Goal: Task Accomplishment & Management: Manage account settings

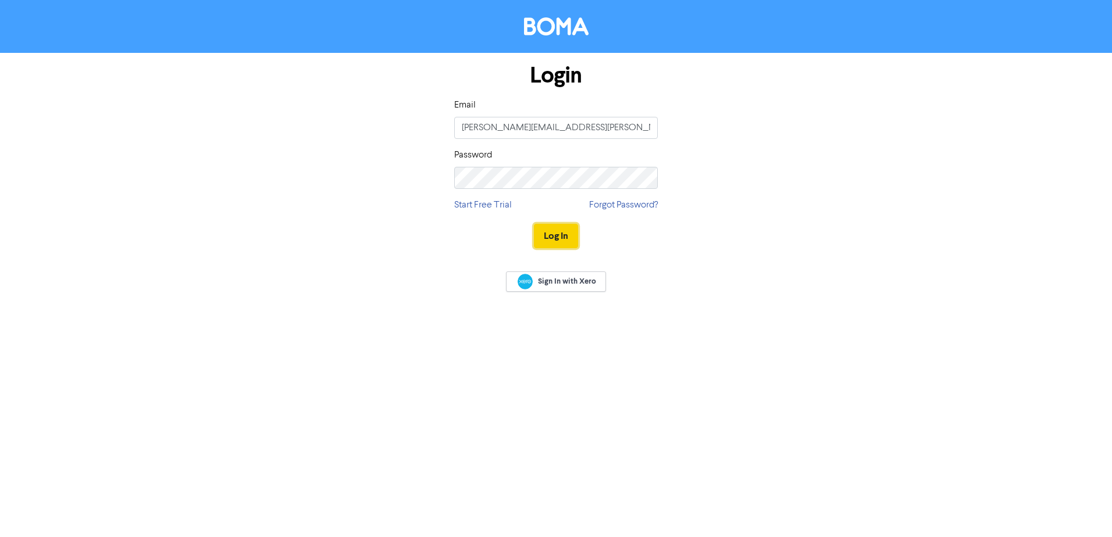
click at [547, 229] on button "Log In" at bounding box center [556, 236] width 44 height 24
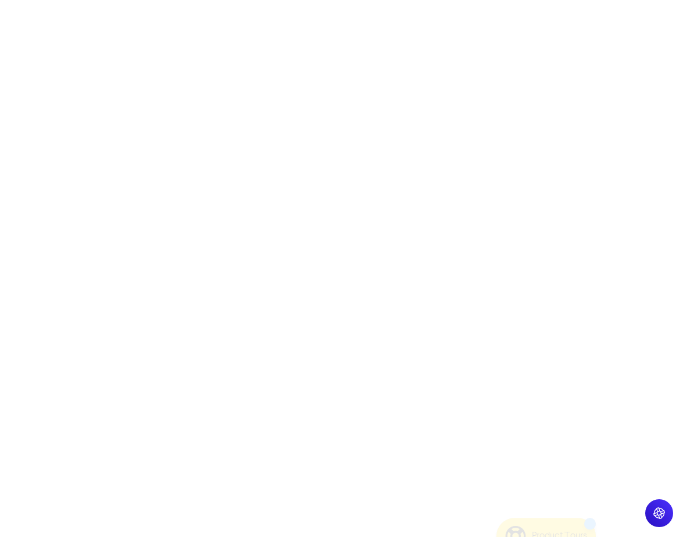
click at [186, 104] on div at bounding box center [341, 268] width 683 height 537
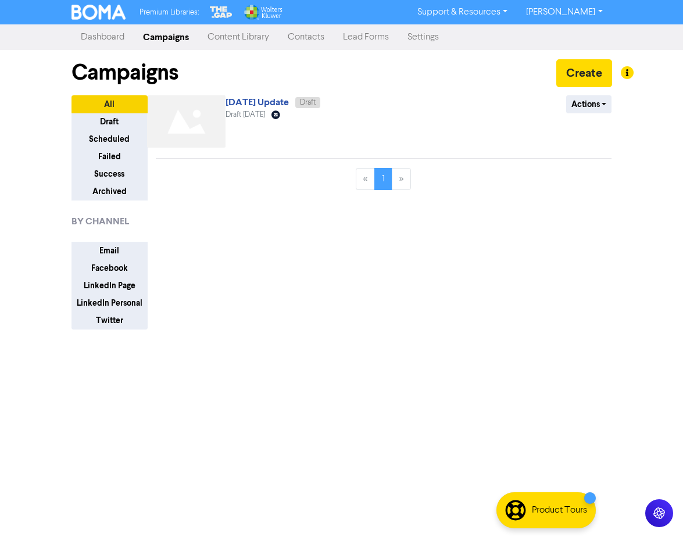
click at [101, 37] on link "Dashboard" at bounding box center [103, 37] width 62 height 23
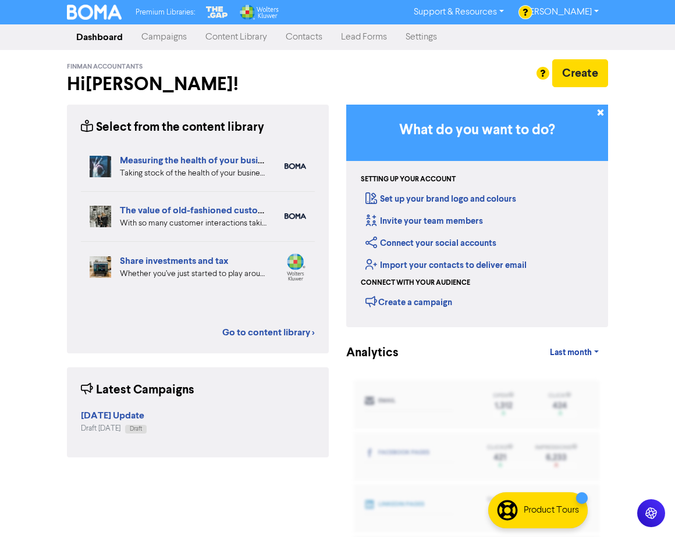
click at [414, 38] on link "Settings" at bounding box center [421, 37] width 50 height 23
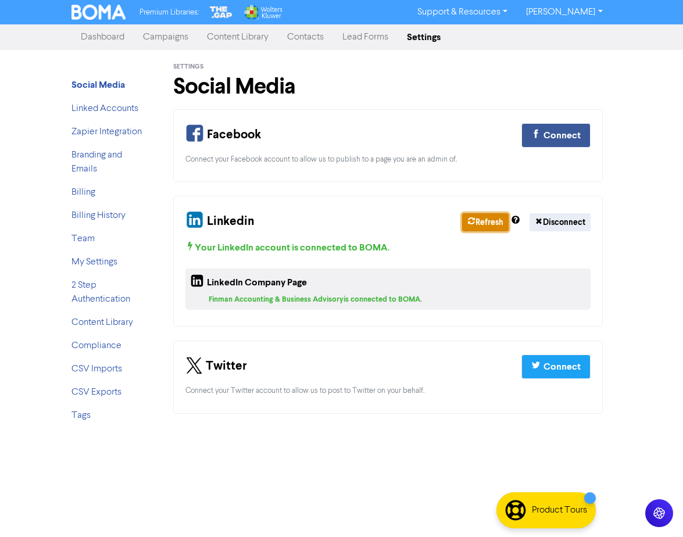
click at [482, 222] on button "Refresh" at bounding box center [485, 222] width 47 height 18
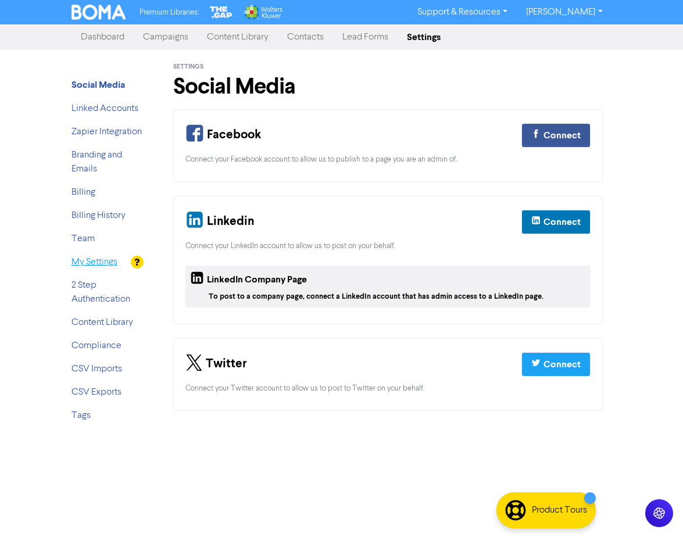
click at [91, 264] on link "My Settings" at bounding box center [95, 262] width 46 height 9
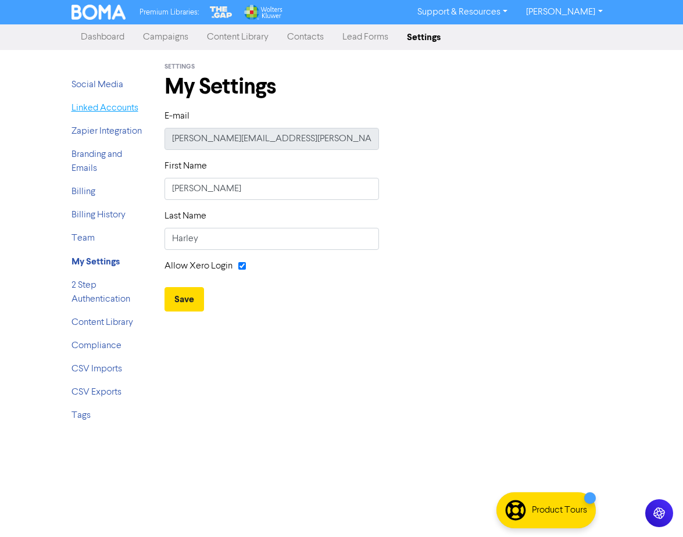
click at [95, 105] on link "Linked Accounts" at bounding box center [105, 108] width 67 height 9
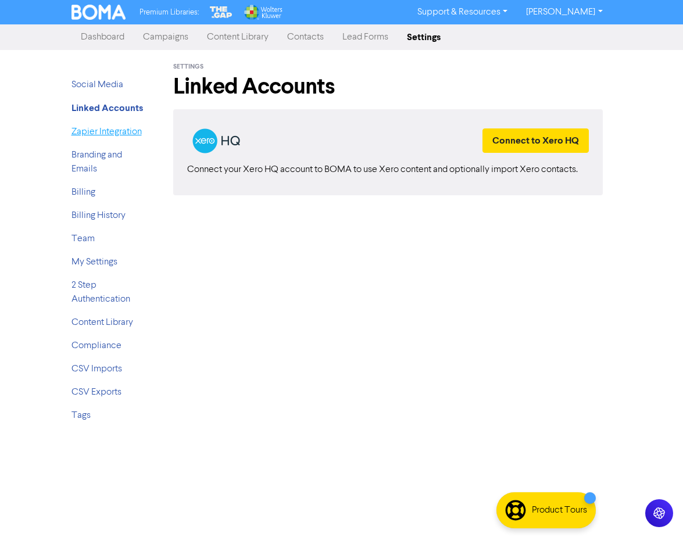
click at [106, 136] on link "Zapier Integration" at bounding box center [107, 131] width 70 height 9
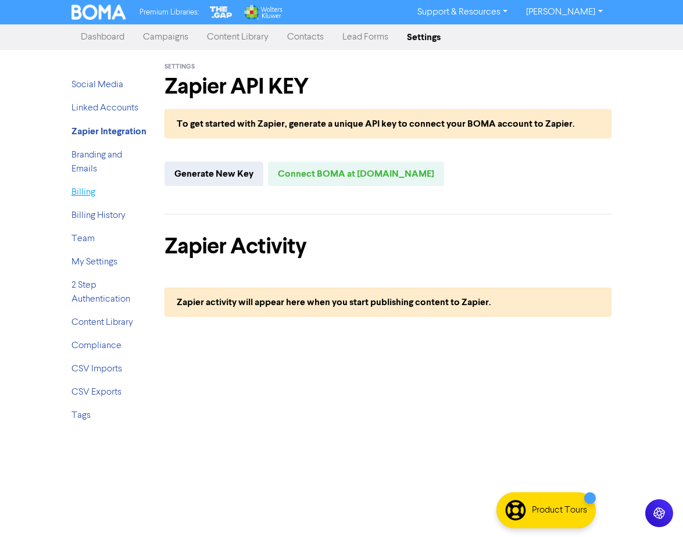
click at [91, 194] on link "Billing" at bounding box center [84, 192] width 24 height 9
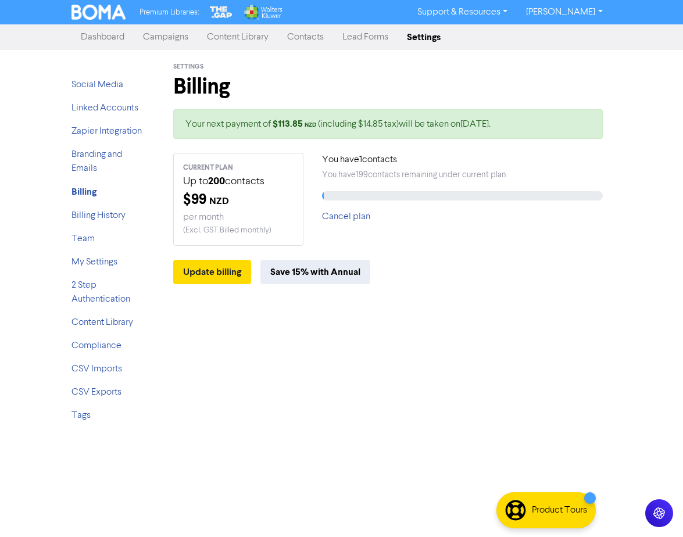
click at [221, 166] on p "CURRENT PLAN" at bounding box center [238, 168] width 111 height 10
click at [185, 69] on span "Settings" at bounding box center [188, 67] width 30 height 8
click at [87, 158] on link "Branding and Emails" at bounding box center [97, 161] width 51 height 23
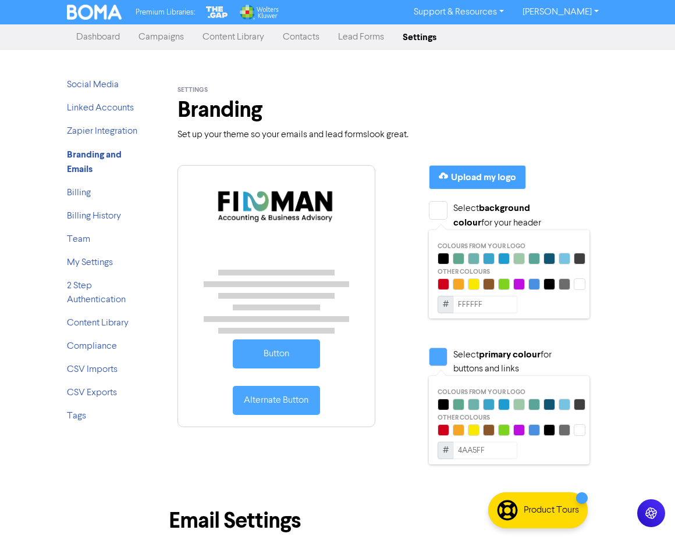
click at [109, 35] on link "Dashboard" at bounding box center [98, 37] width 62 height 23
